Goal: Task Accomplishment & Management: Manage account settings

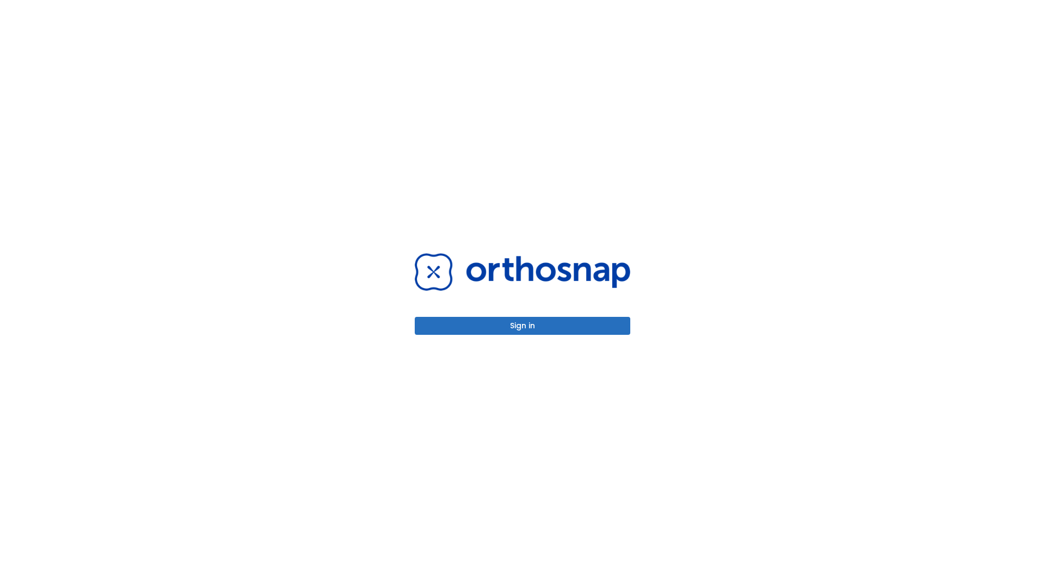
click at [522, 325] on button "Sign in" at bounding box center [523, 326] width 216 height 18
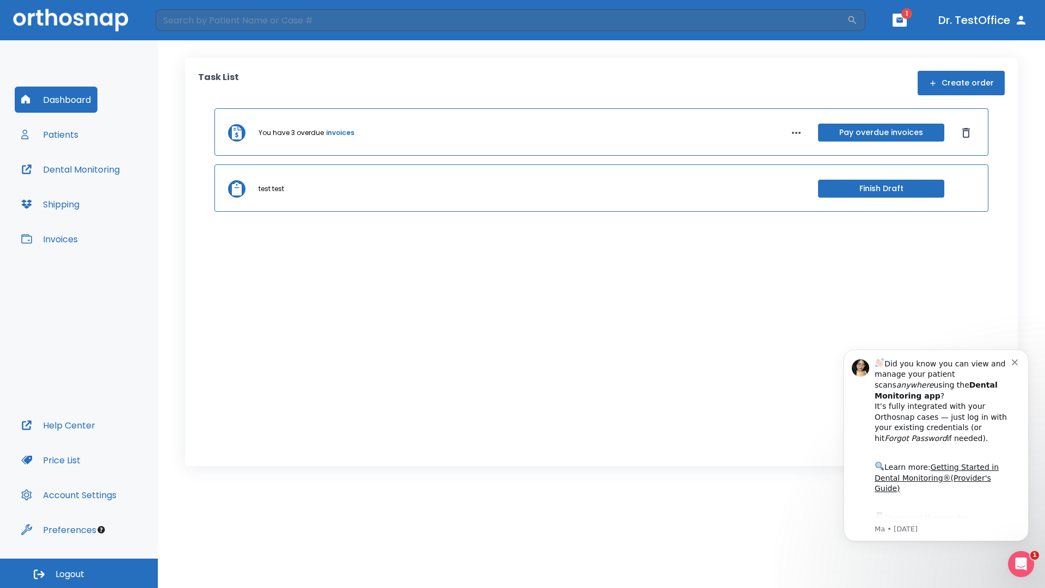
click at [79, 573] on span "Logout" at bounding box center [70, 574] width 29 height 12
